Goal: Use online tool/utility: Utilize a website feature to perform a specific function

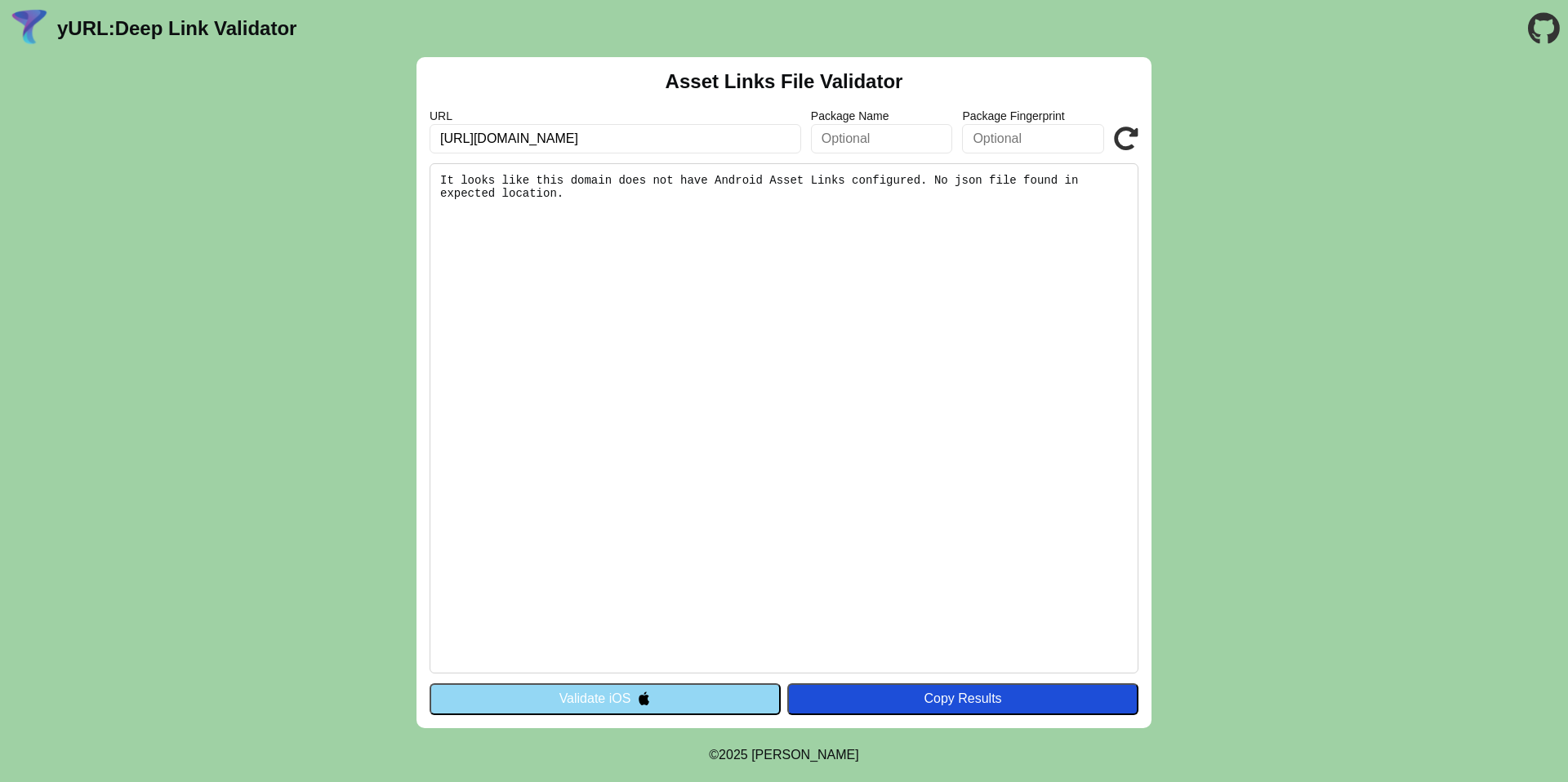
scroll to position [0, 133]
type input "https://www.maxfashion.in/in/en/p/1000015677718?pkgName=com.applications.max"
click at [1119, 142] on icon at bounding box center [1127, 139] width 24 height 24
click at [741, 138] on input "[URL][DOMAIN_NAME]" at bounding box center [615, 139] width 371 height 30
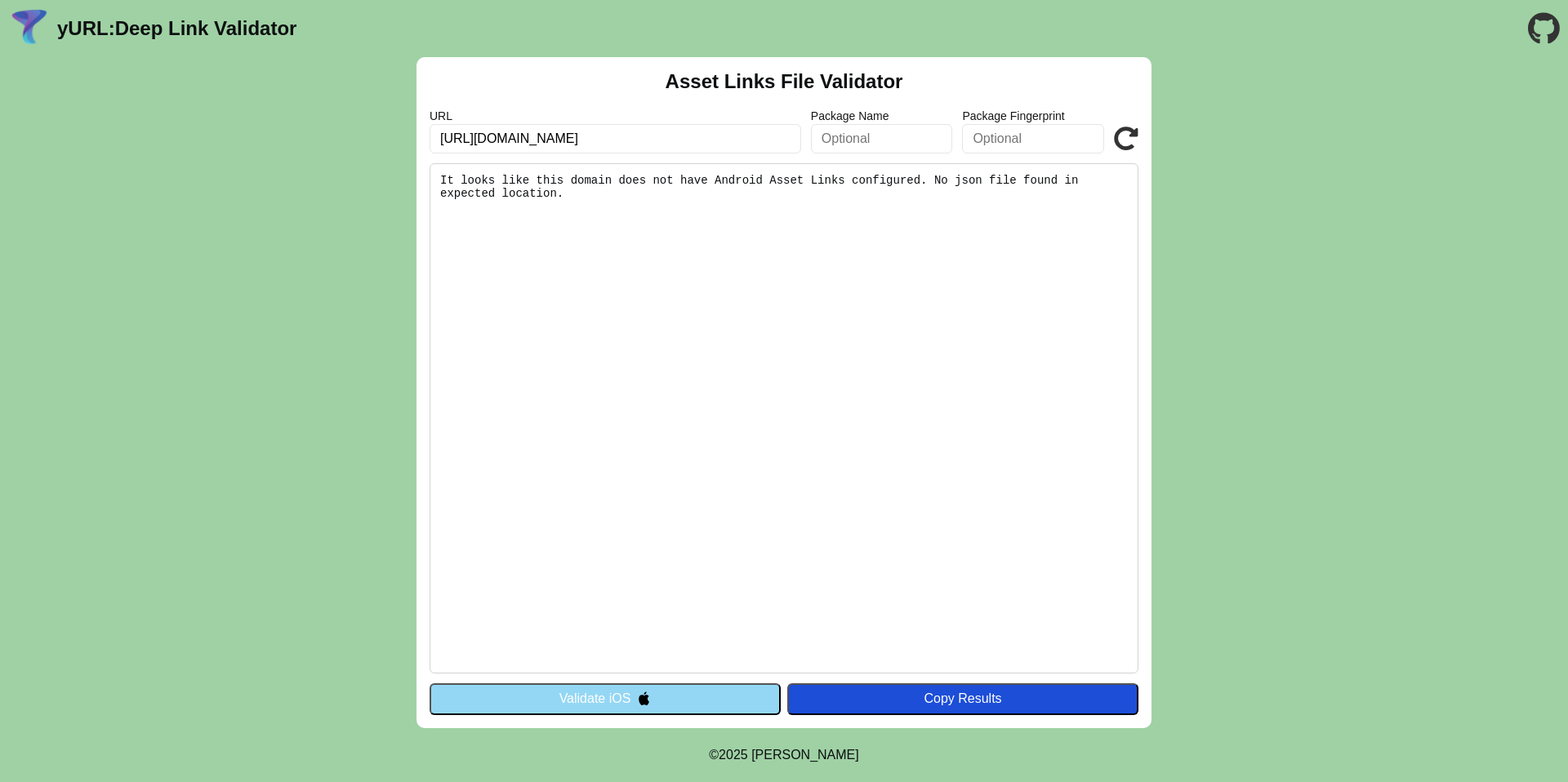
scroll to position [0, 138]
drag, startPoint x: 741, startPoint y: 138, endPoint x: 887, endPoint y: 140, distance: 146.0
click at [887, 140] on div "URL [URL][DOMAIN_NAME] Package Name Package Fingerprint Validate" at bounding box center [784, 131] width 709 height 44
type input "[URL][DOMAIN_NAME]"
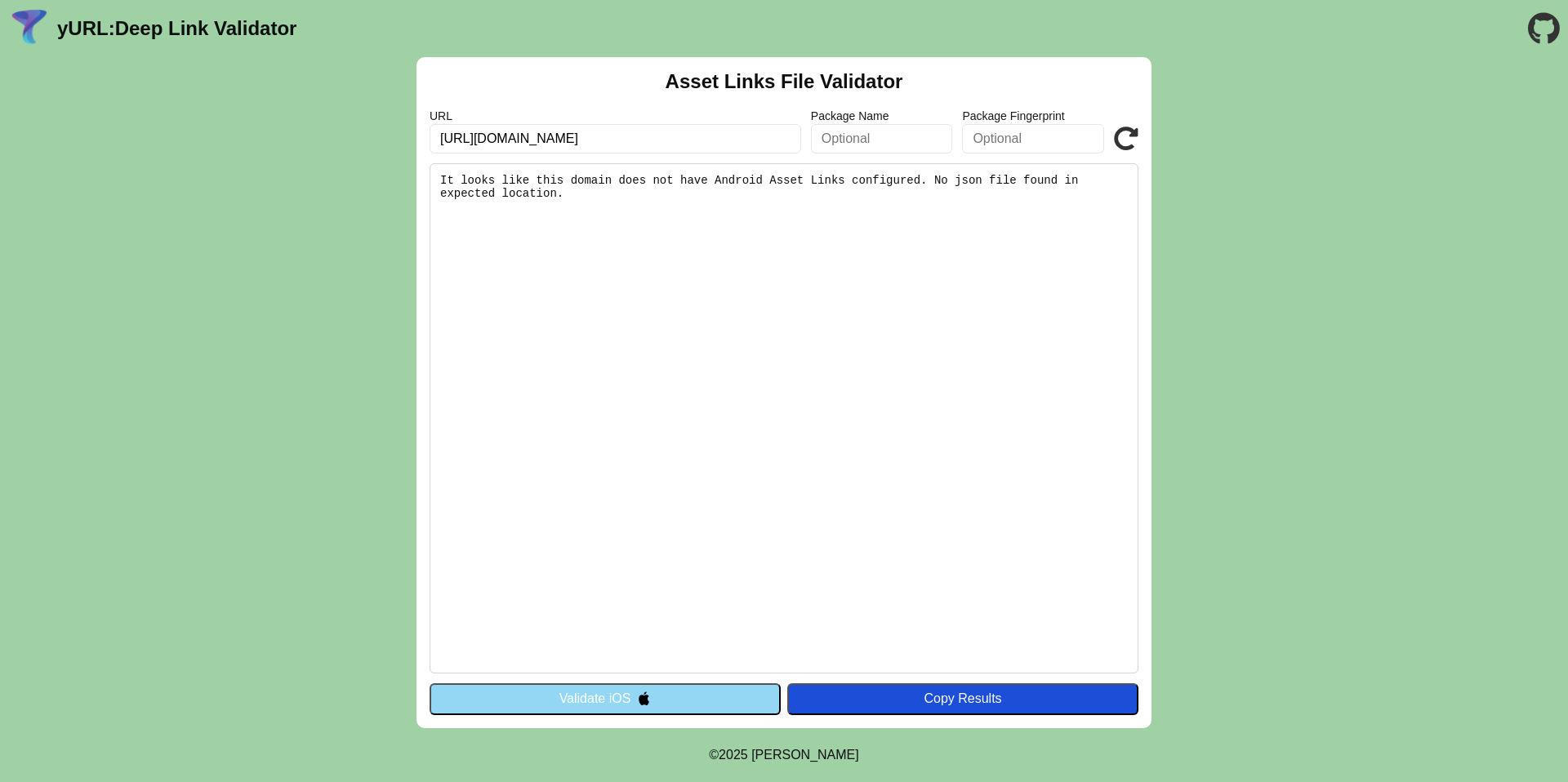
click at [1126, 135] on icon at bounding box center [1127, 139] width 24 height 24
